Goal: Task Accomplishment & Management: Manage account settings

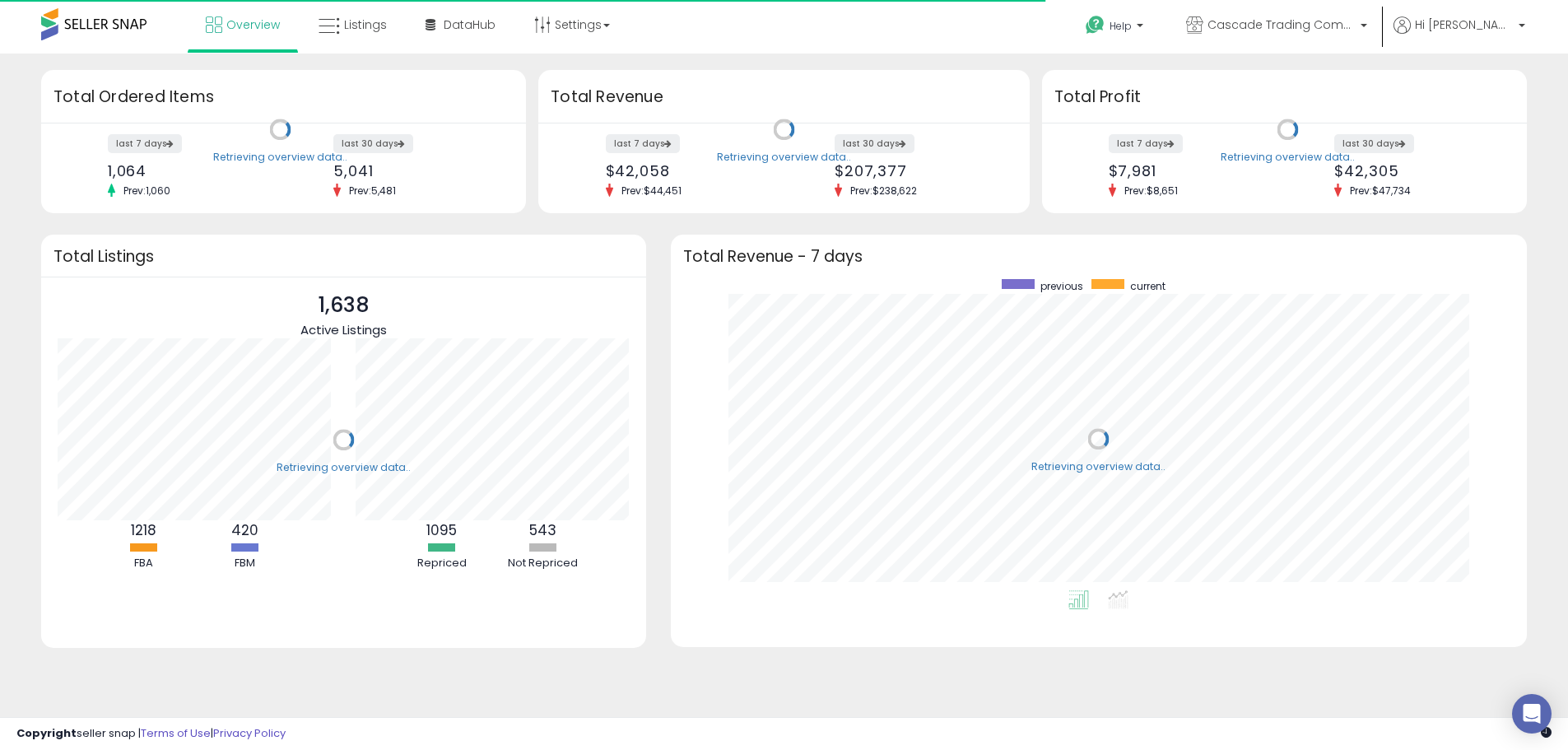
scroll to position [312, 824]
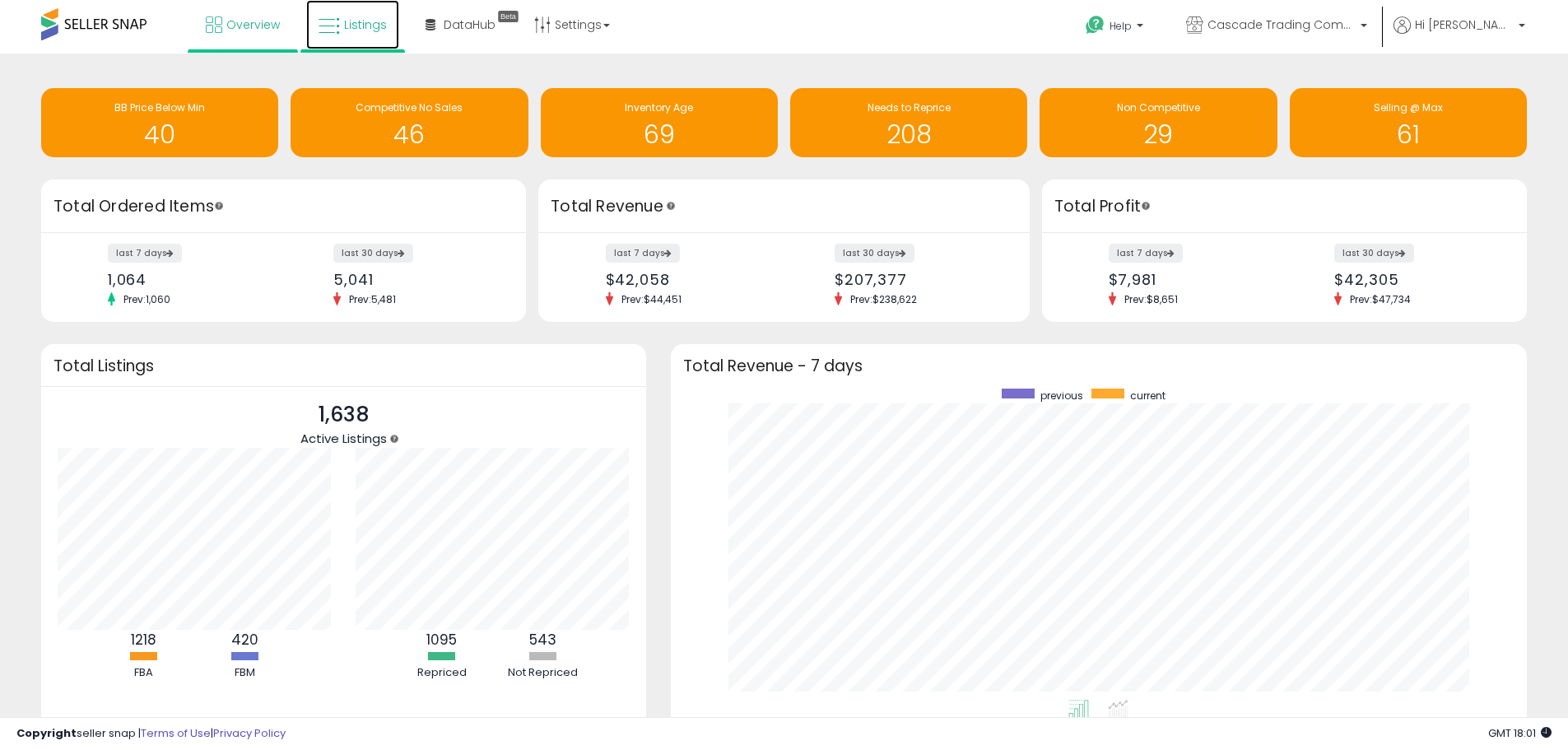
click at [329, 24] on icon at bounding box center [329, 27] width 22 height 22
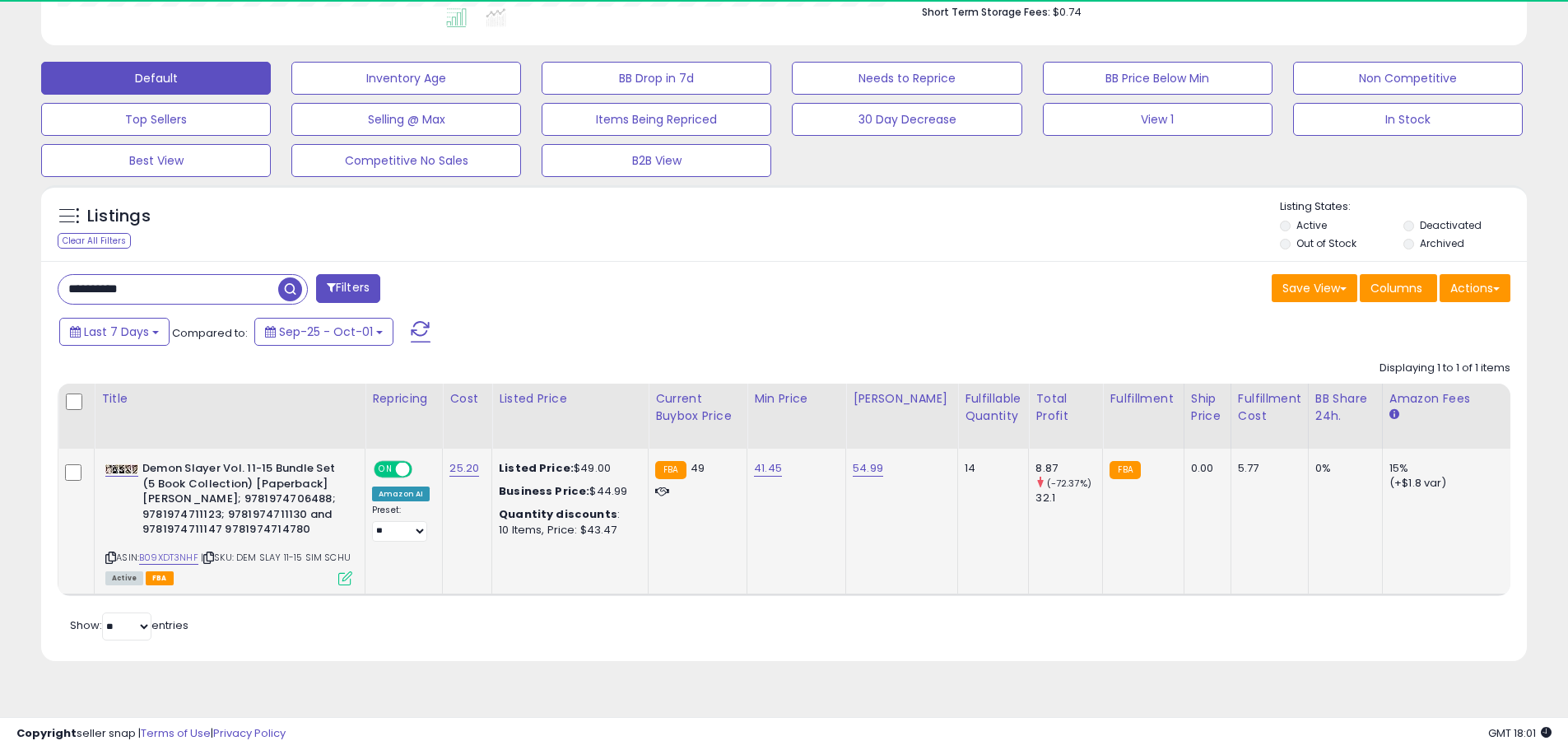
scroll to position [338, 862]
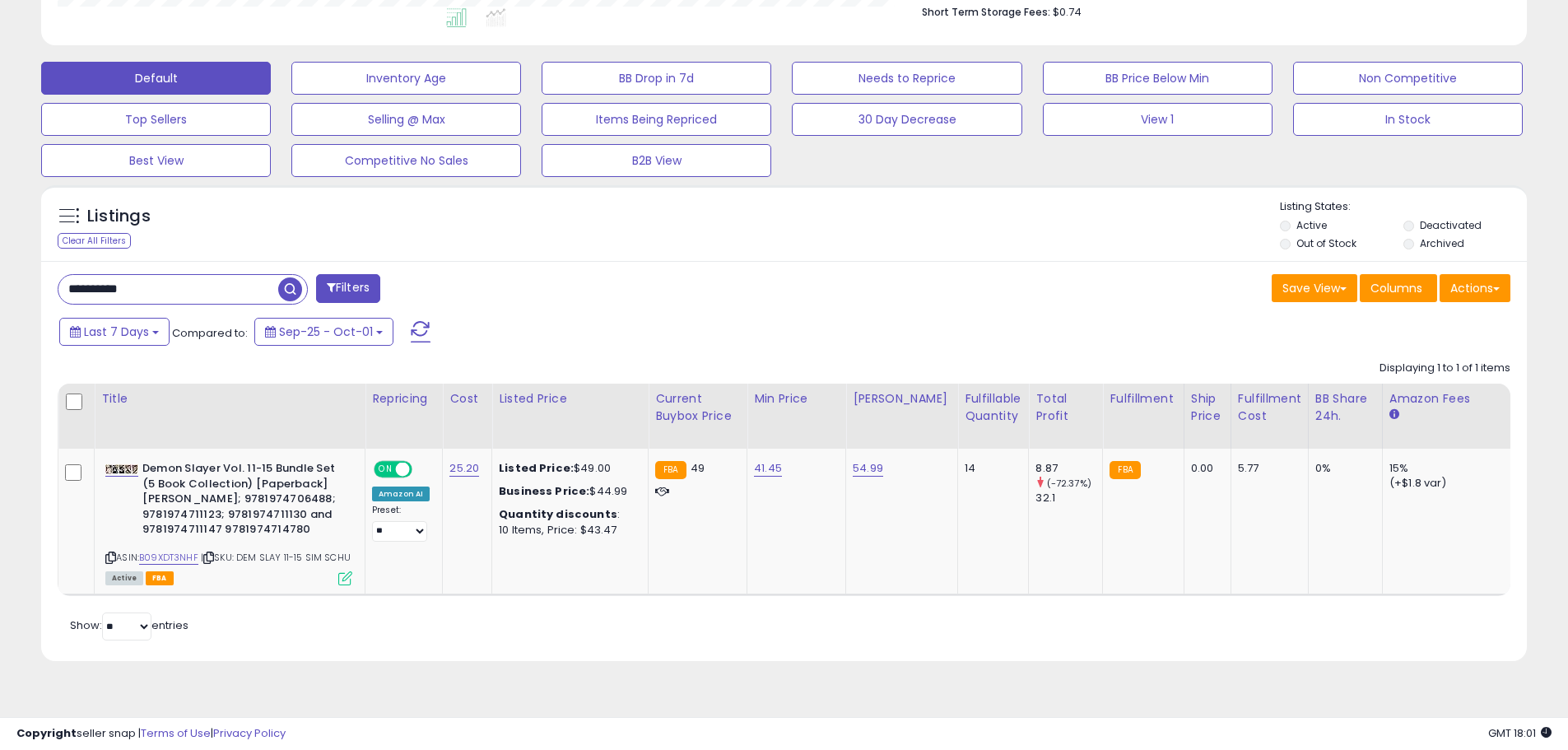
click at [209, 311] on div "**********" at bounding box center [784, 462] width 1486 height 401
click at [202, 302] on input "**********" at bounding box center [168, 289] width 219 height 28
paste input "text"
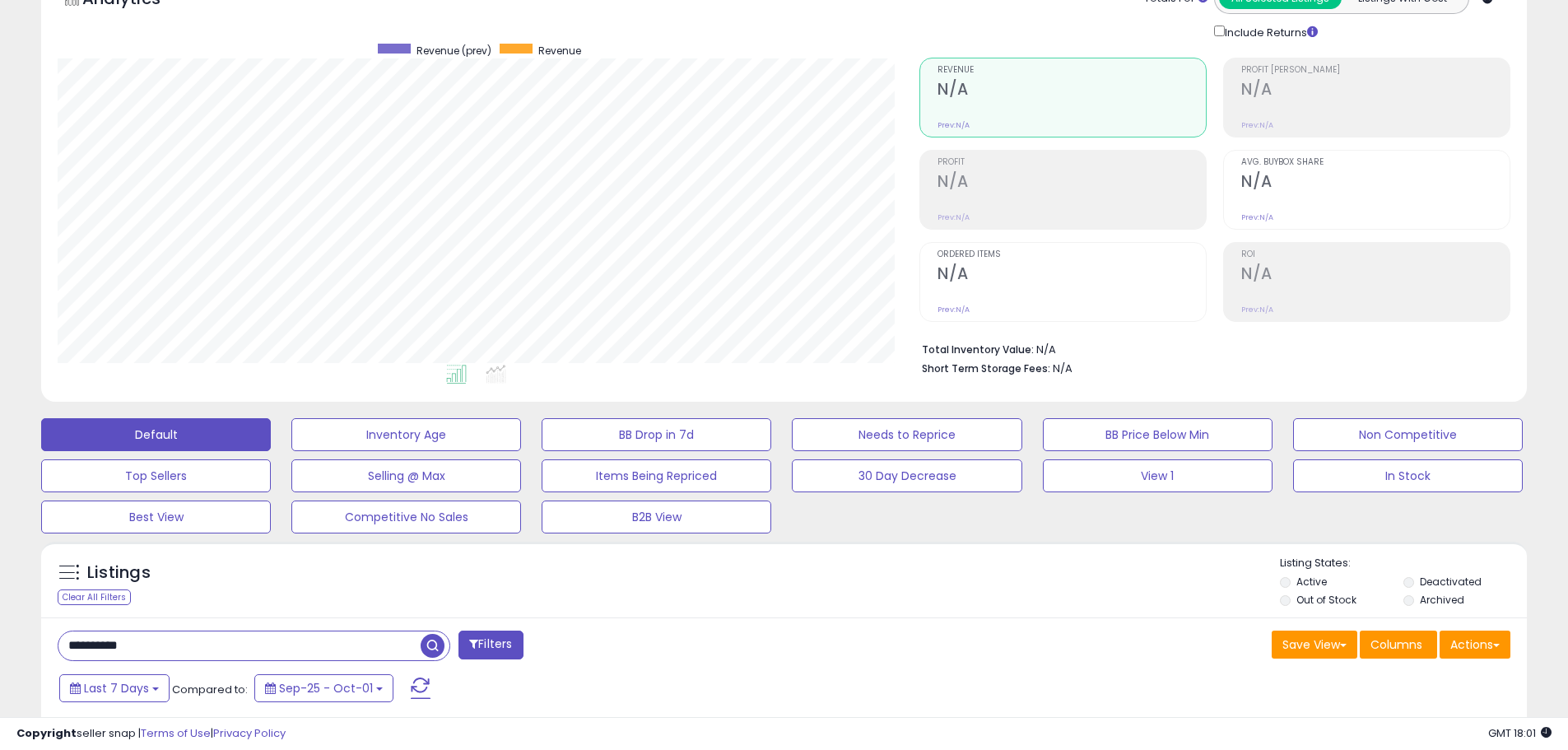
scroll to position [296, 0]
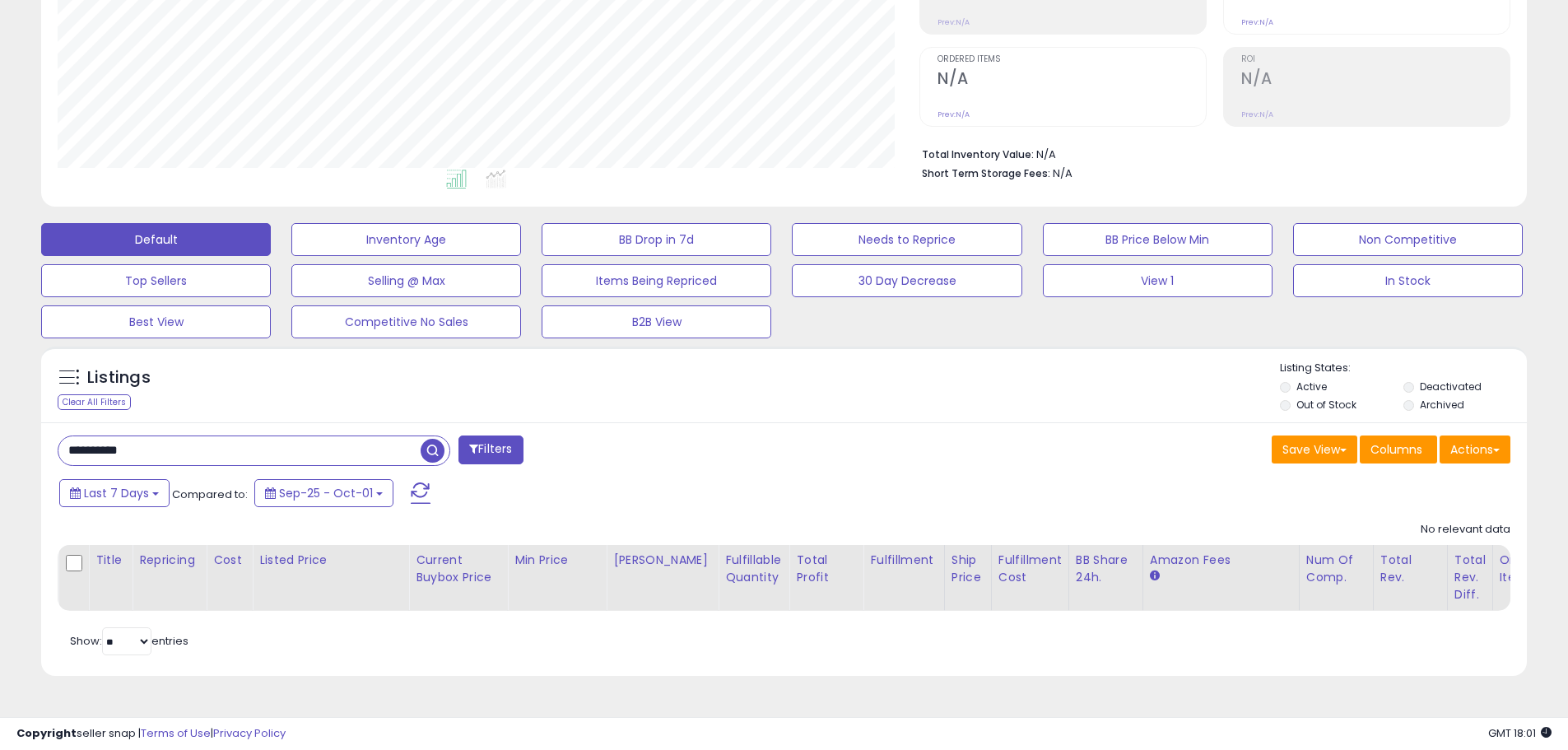
click at [74, 448] on input "**********" at bounding box center [240, 451] width 362 height 28
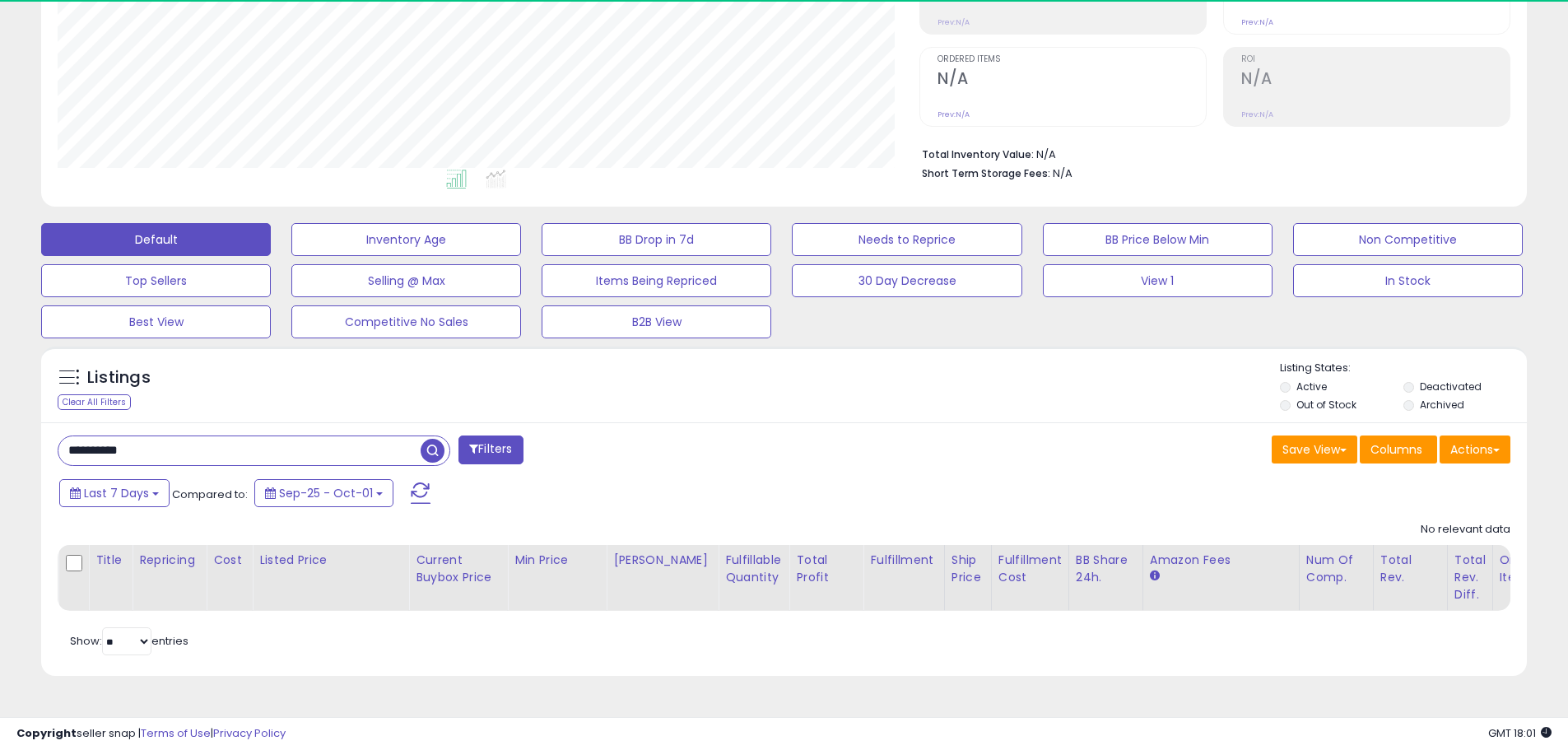
scroll to position [338, 862]
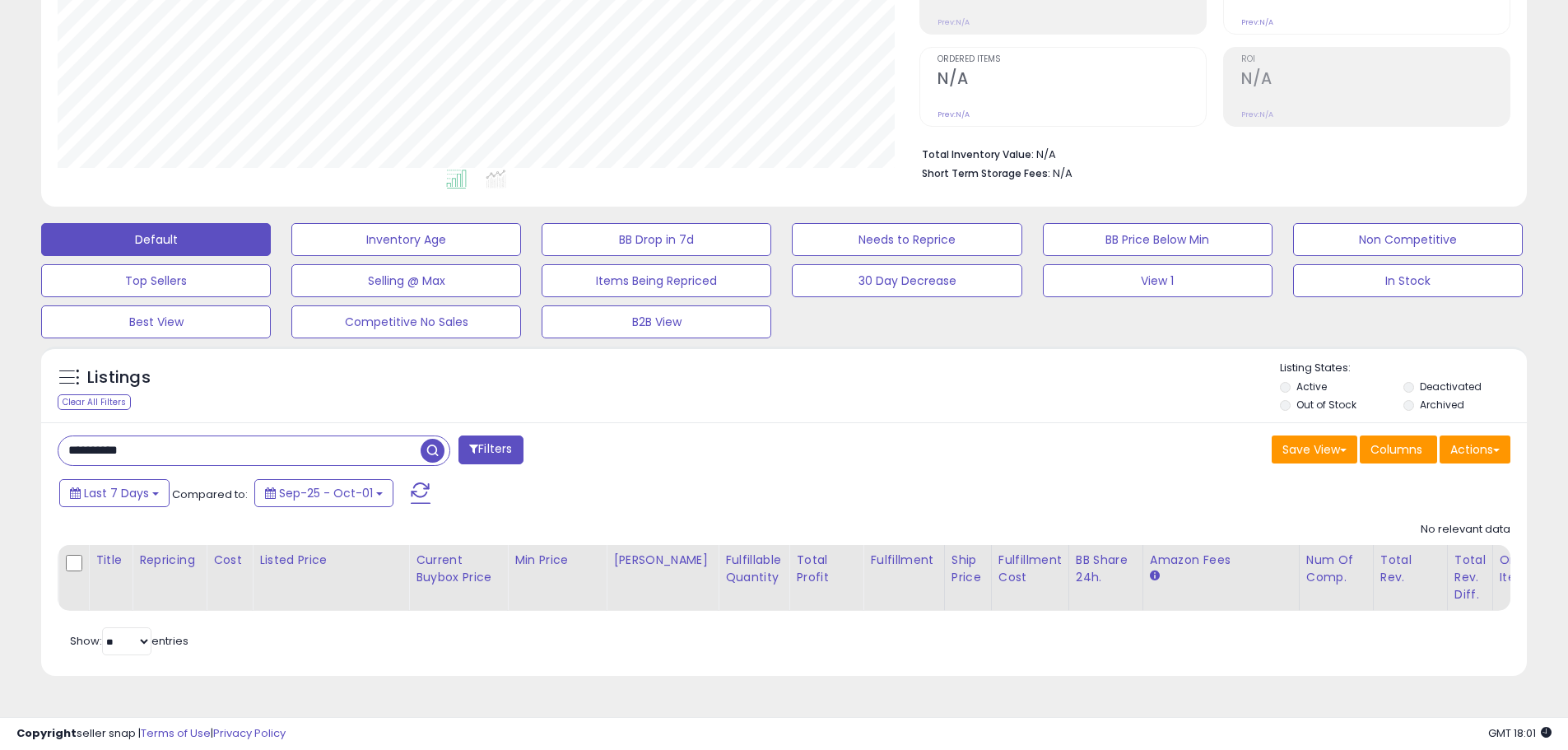
drag, startPoint x: 156, startPoint y: 447, endPoint x: -39, endPoint y: 437, distance: 195.3
click at [0, 437] on html "Unable to login Retrieving listings data.. has not yet accepted the Terms of Us…" at bounding box center [784, 79] width 1568 height 750
type input "*****"
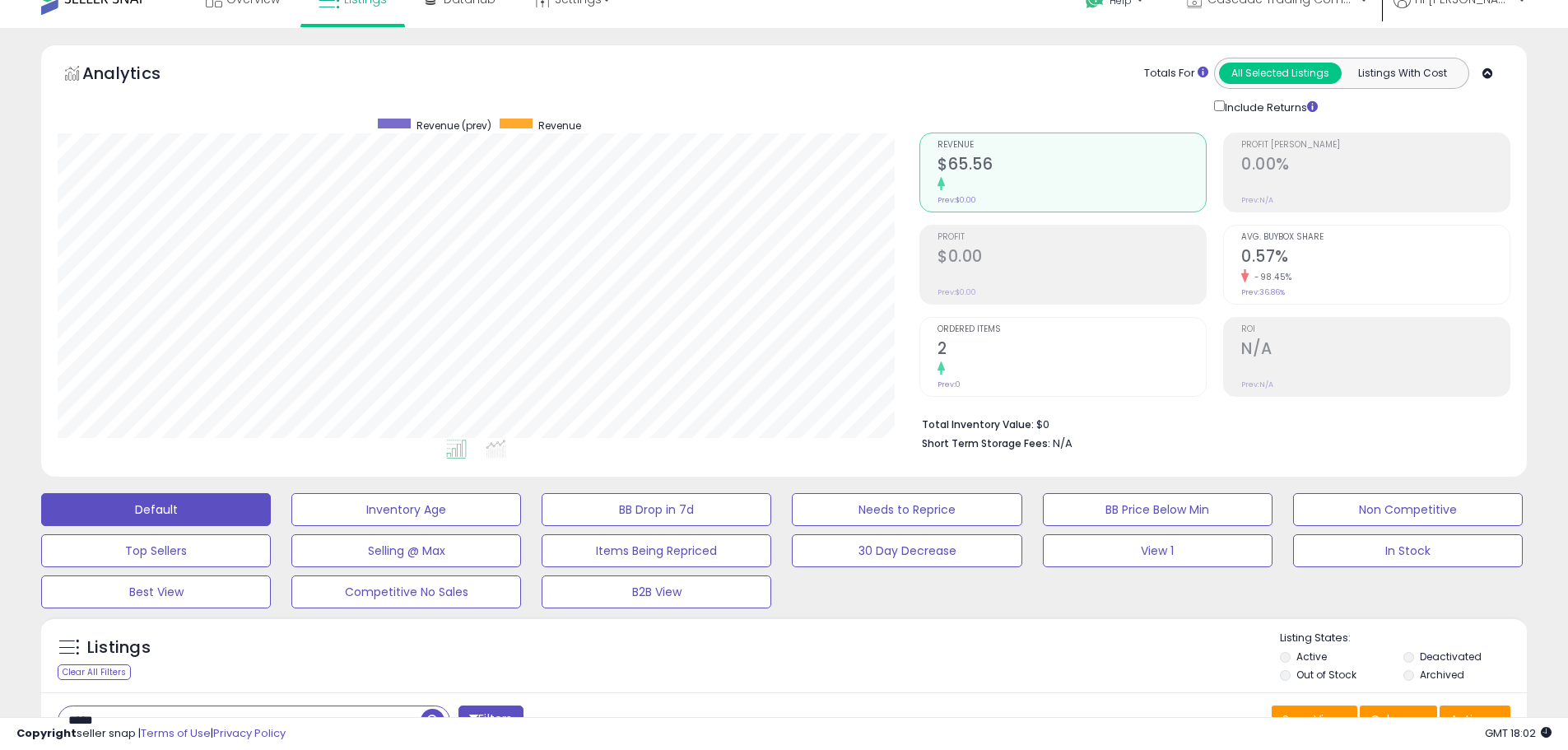
scroll to position [0, 0]
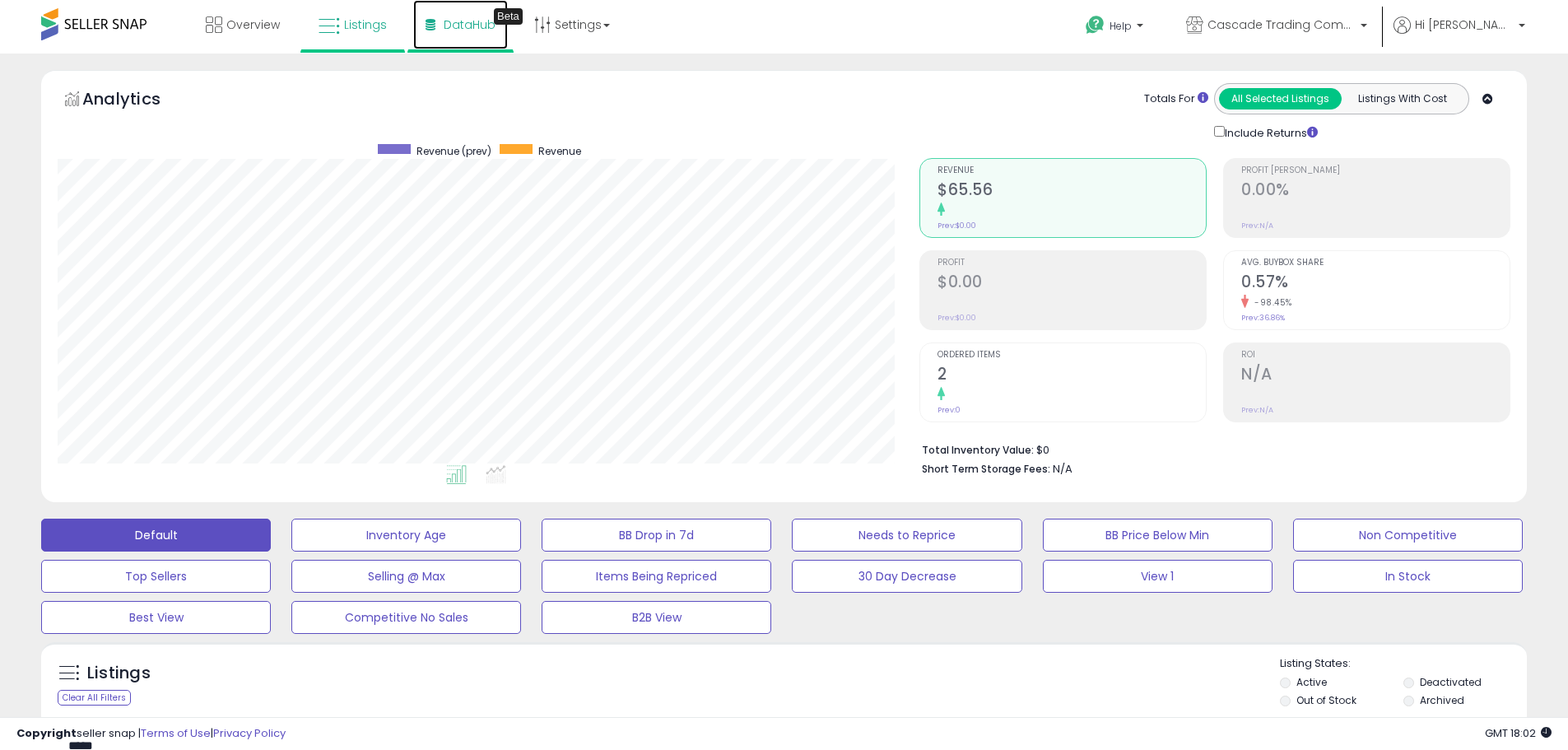
click at [448, 25] on span "DataHub" at bounding box center [470, 25] width 52 height 17
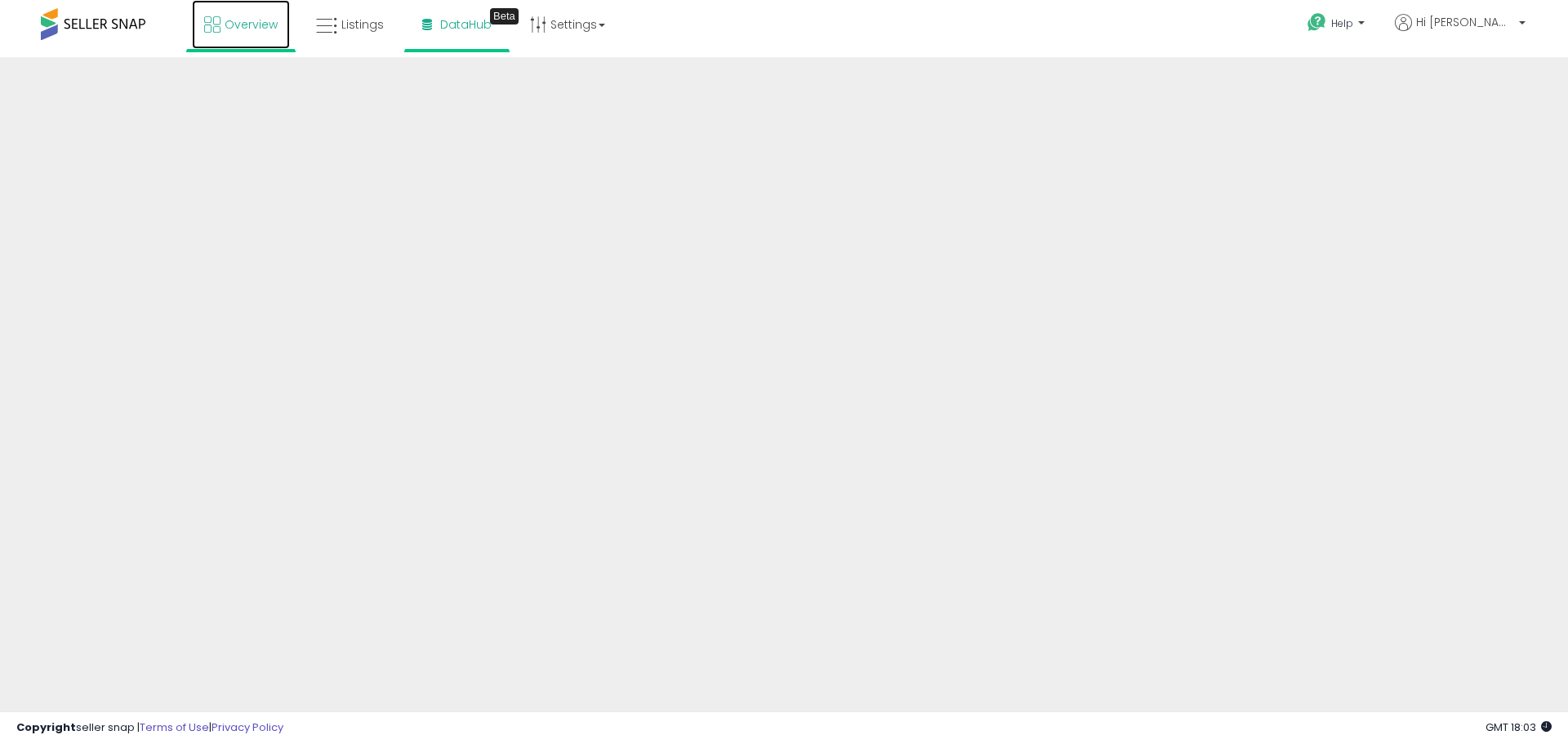
click at [240, 18] on span "Overview" at bounding box center [251, 25] width 53 height 17
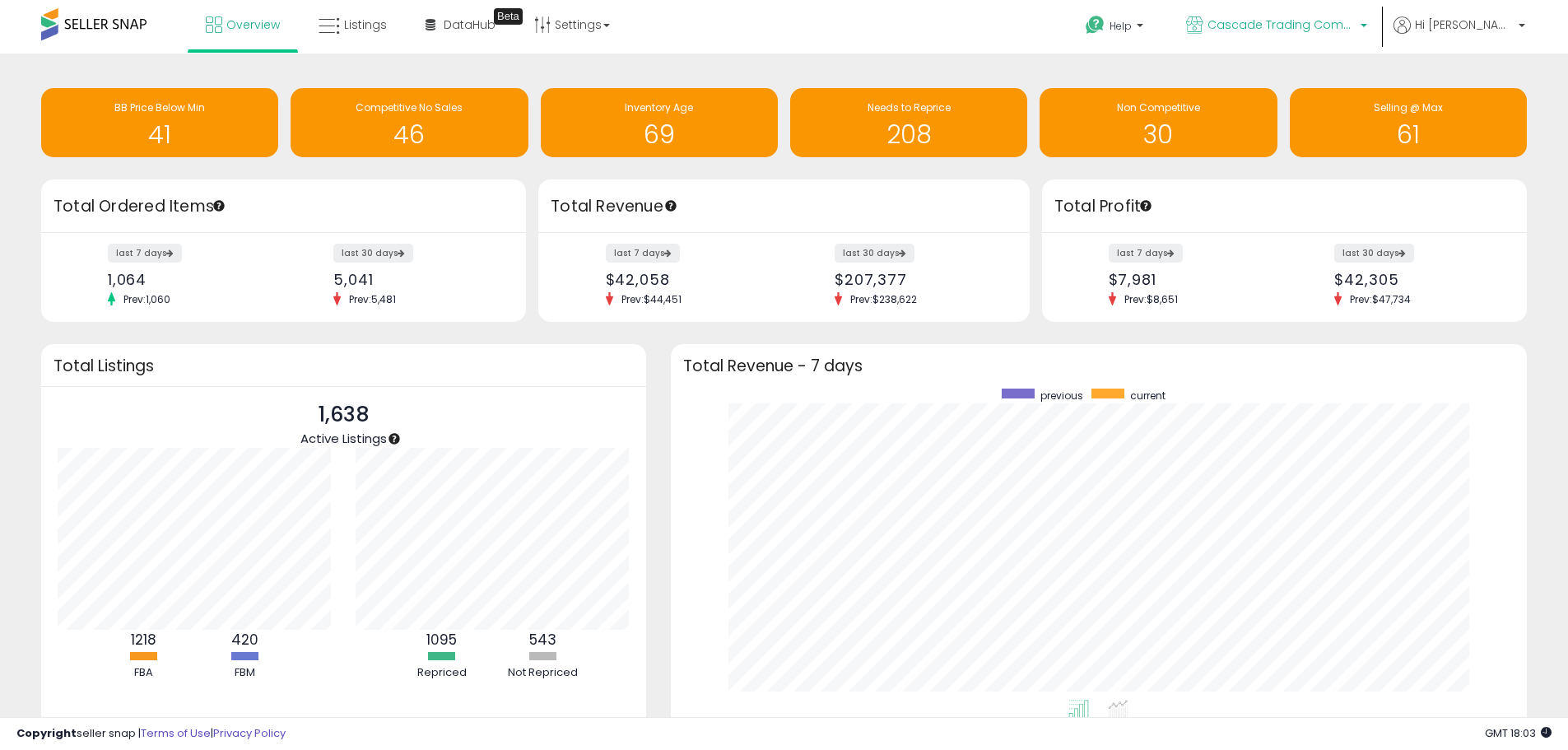
click at [1338, 18] on span "Cascade Trading Company" at bounding box center [1282, 25] width 148 height 17
click at [1508, 15] on ul "Help Contact Support Search Knowledge Hub Request a Feature Cascade Trading Com…" at bounding box center [1299, 28] width 464 height 57
click at [1524, 27] on b at bounding box center [1522, 30] width 7 height 12
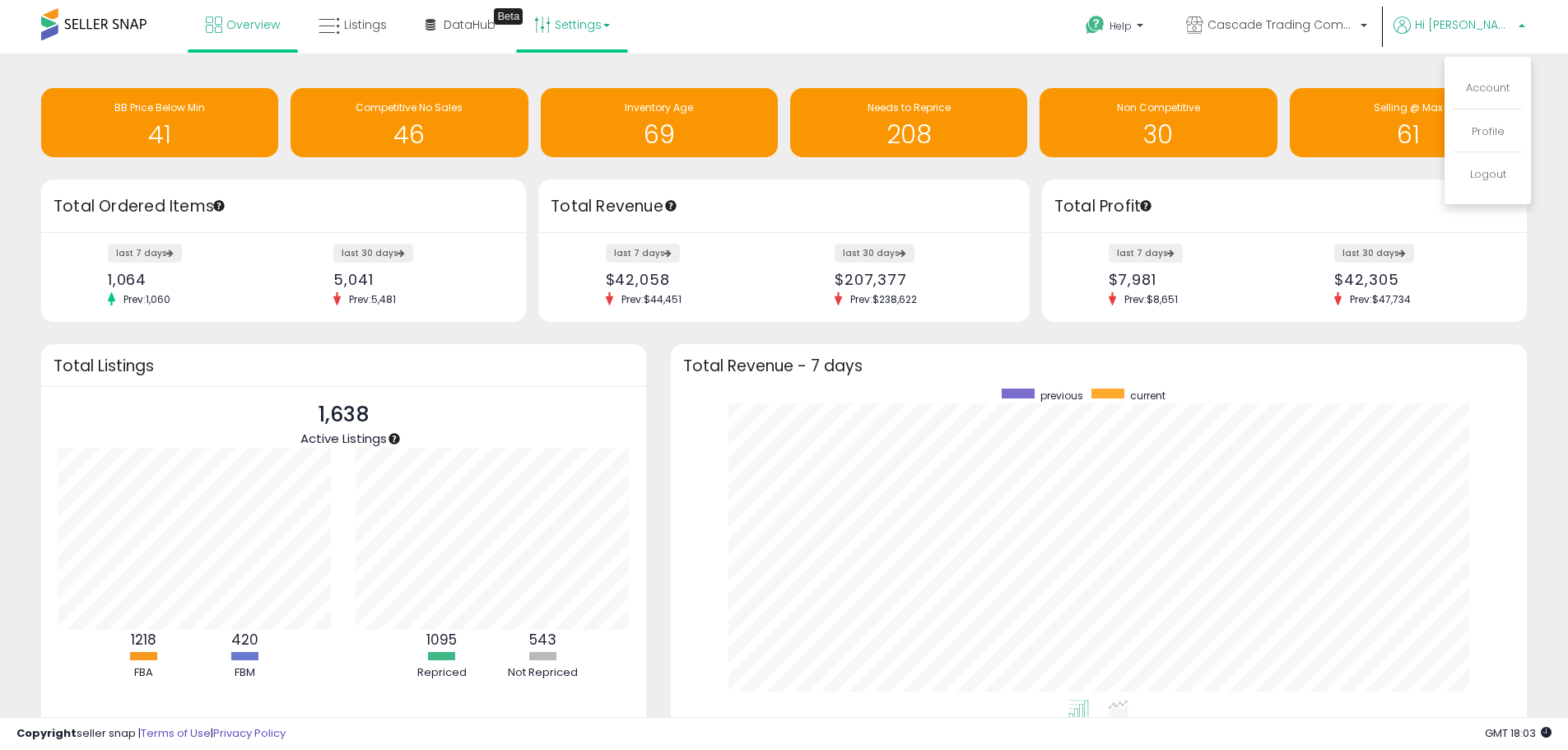
click at [591, 25] on link "Settings" at bounding box center [572, 24] width 101 height 49
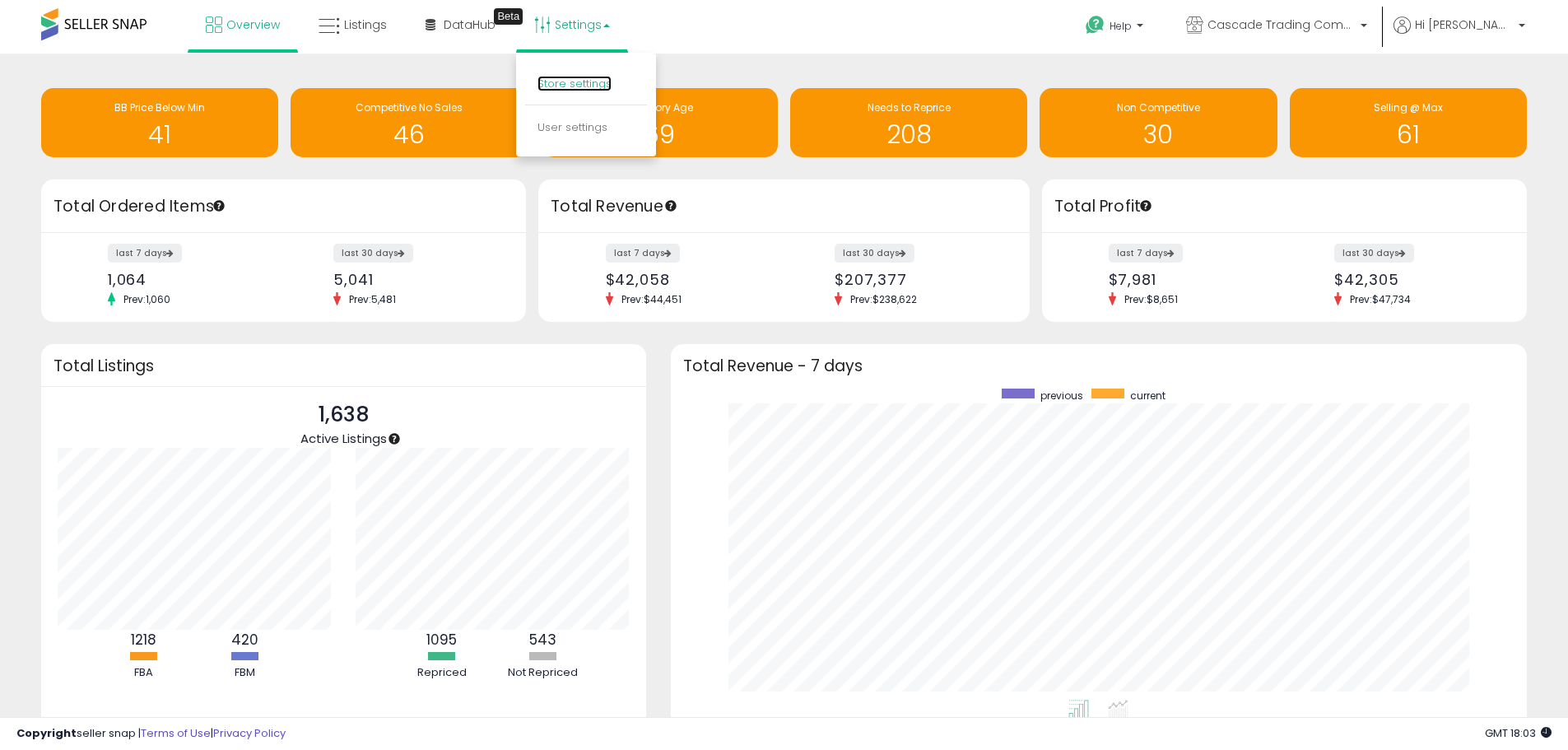
click at [586, 82] on link "Store settings" at bounding box center [575, 83] width 74 height 16
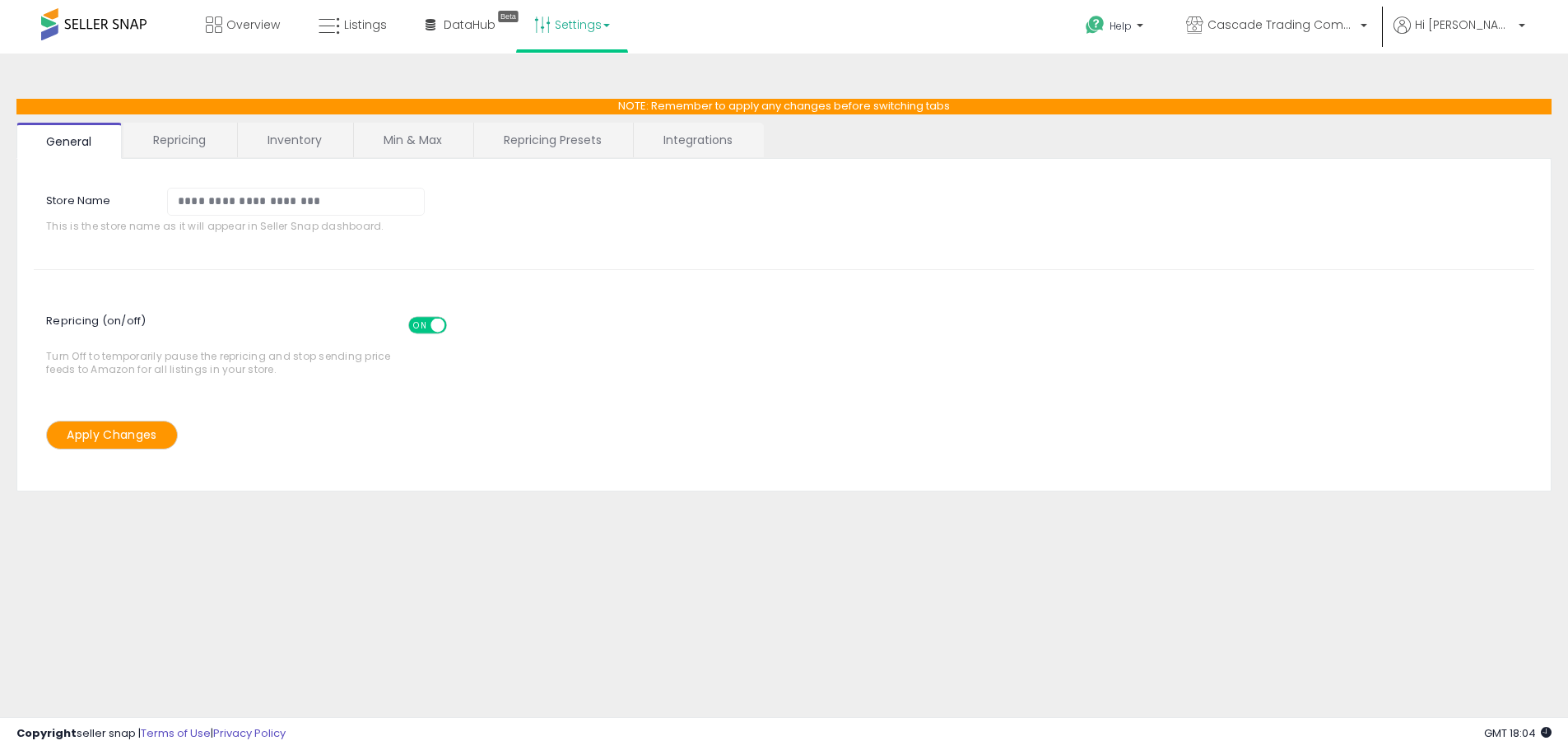
click at [207, 135] on link "Repricing" at bounding box center [179, 139] width 112 height 34
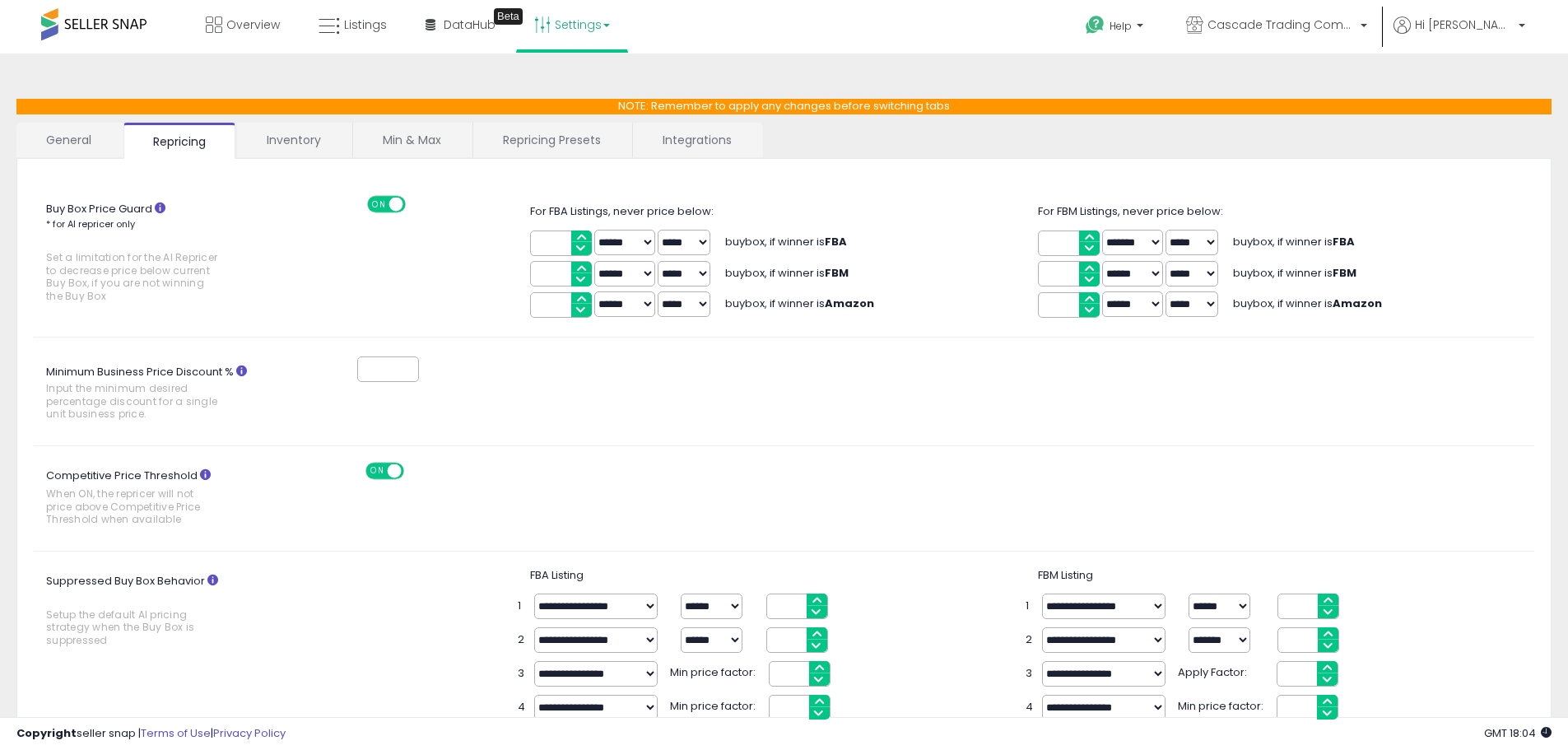
click at [293, 139] on link "Inventory" at bounding box center [294, 139] width 114 height 34
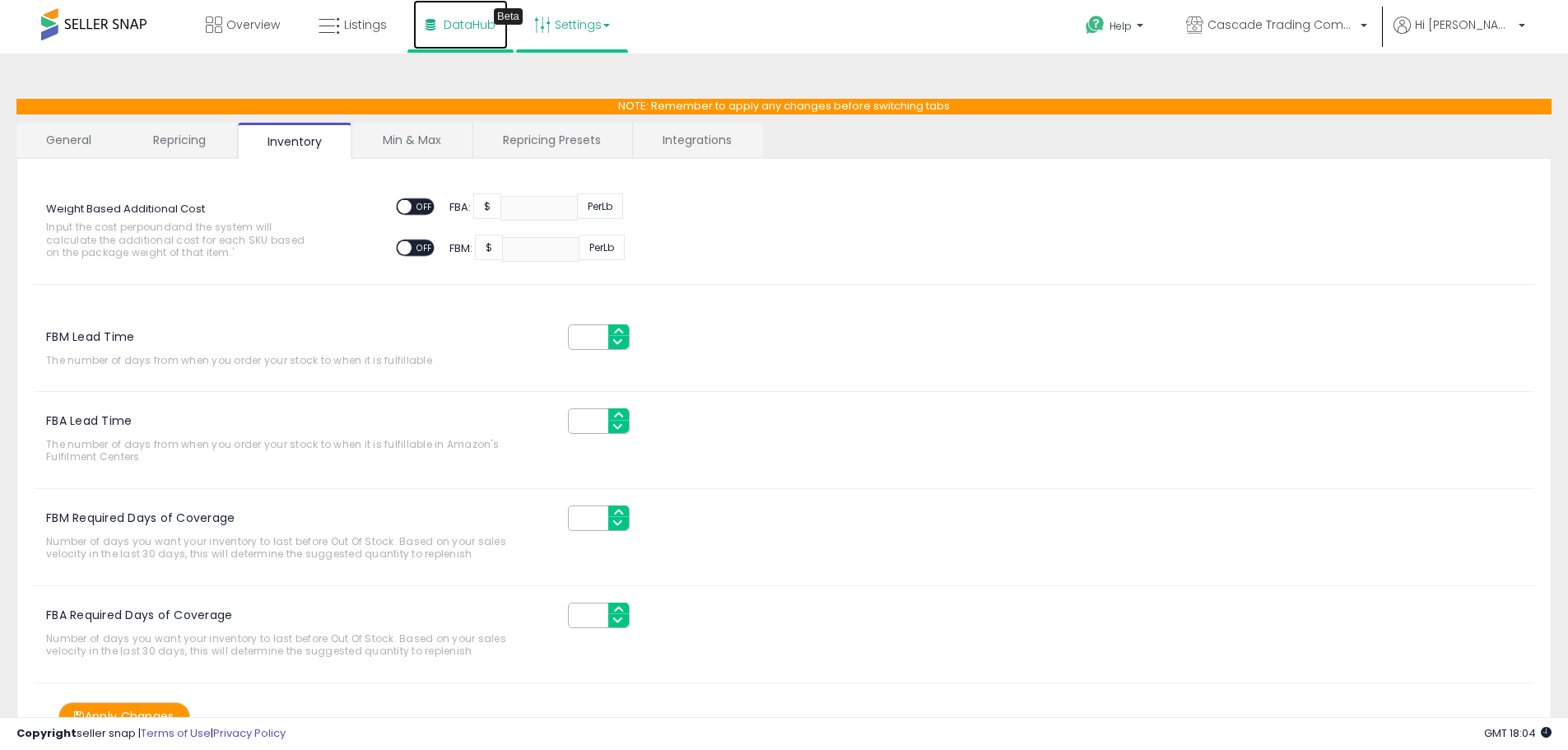
click at [440, 24] on link "DataHub Beta" at bounding box center [460, 24] width 95 height 49
